Goal: Navigation & Orientation: Find specific page/section

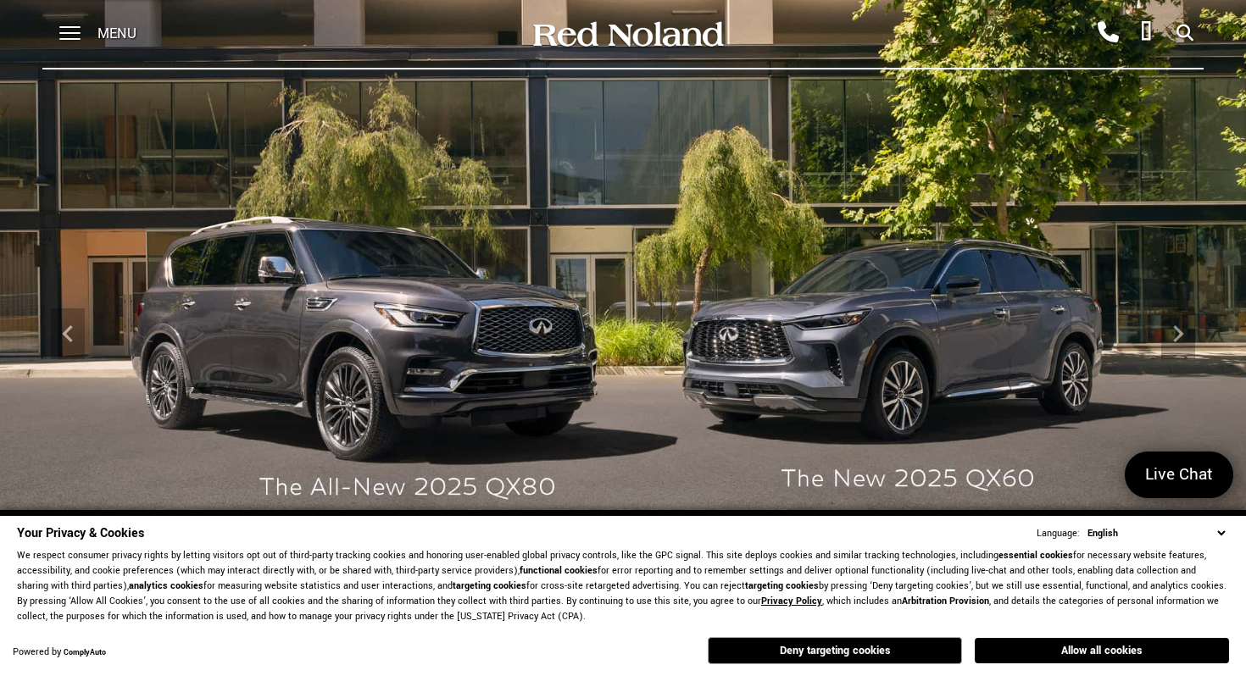
click at [179, 291] on img at bounding box center [623, 333] width 1246 height 701
